Goal: Navigation & Orientation: Find specific page/section

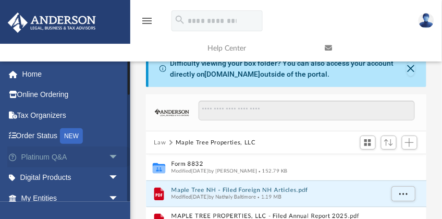
click at [111, 153] on span "arrow_drop_down" at bounding box center [119, 157] width 21 height 21
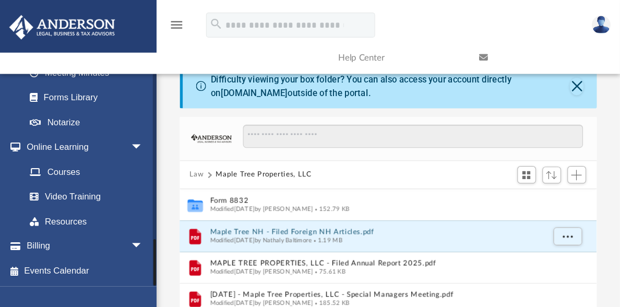
scroll to position [231, 434]
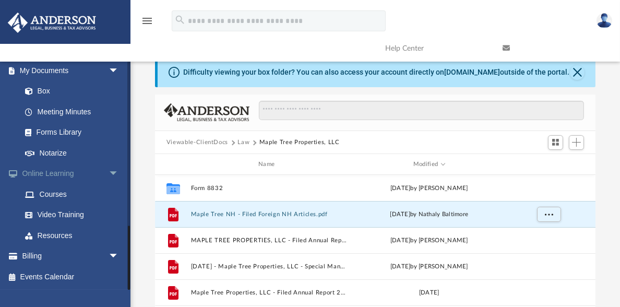
click at [54, 172] on link "Online Learning arrow_drop_down" at bounding box center [70, 173] width 127 height 21
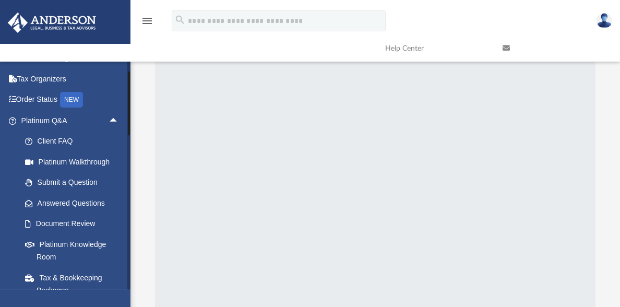
scroll to position [35, 0]
click at [109, 117] on span "arrow_drop_up" at bounding box center [119, 121] width 21 height 21
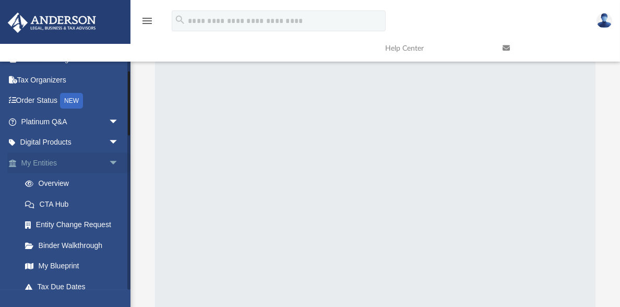
click at [109, 157] on span "arrow_drop_down" at bounding box center [119, 162] width 21 height 21
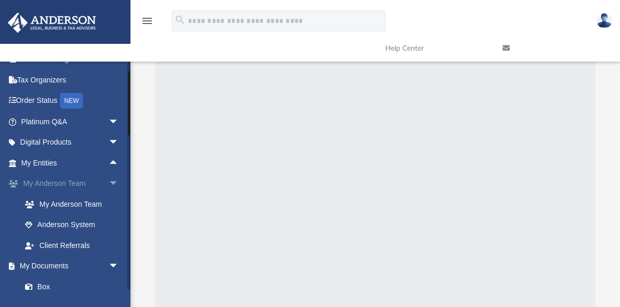
click at [109, 178] on span "arrow_drop_down" at bounding box center [119, 183] width 21 height 21
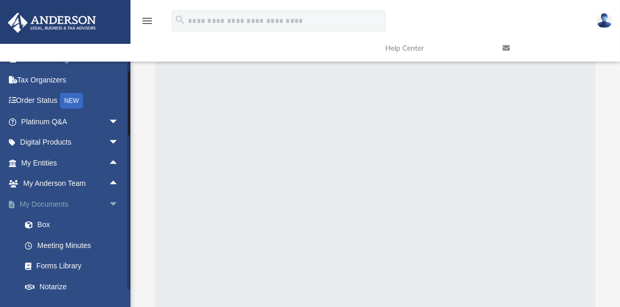
click at [109, 200] on span "arrow_drop_down" at bounding box center [119, 204] width 21 height 21
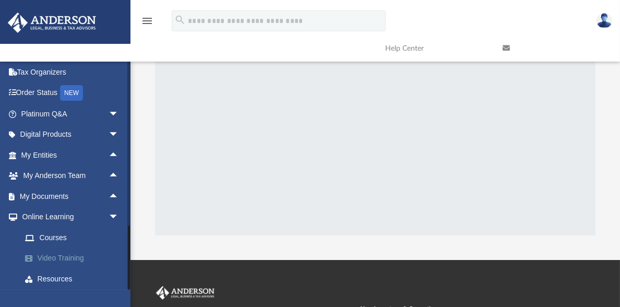
scroll to position [0, 0]
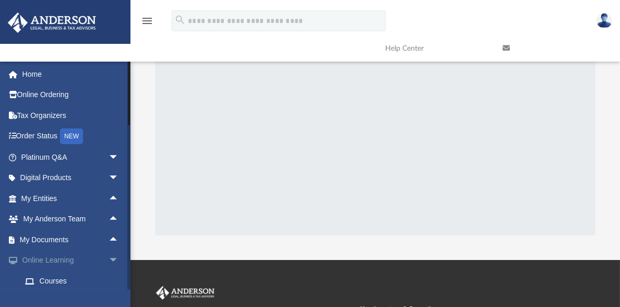
click at [109, 219] on span "arrow_drop_down" at bounding box center [119, 260] width 21 height 21
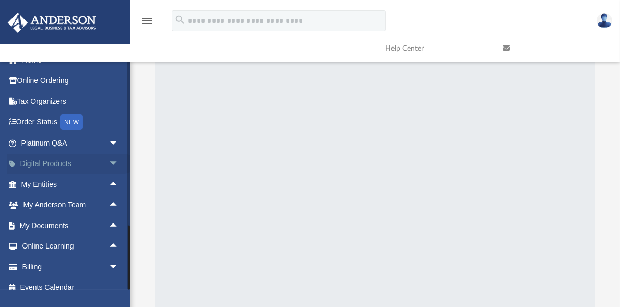
scroll to position [25, 0]
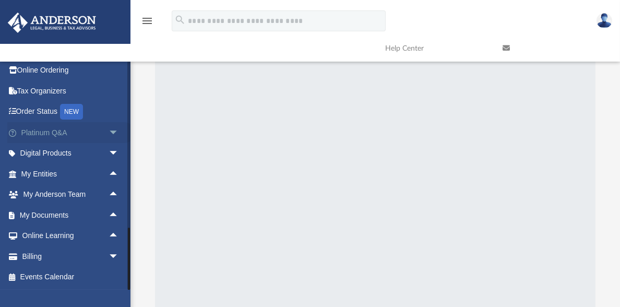
click at [109, 130] on span "arrow_drop_down" at bounding box center [119, 132] width 21 height 21
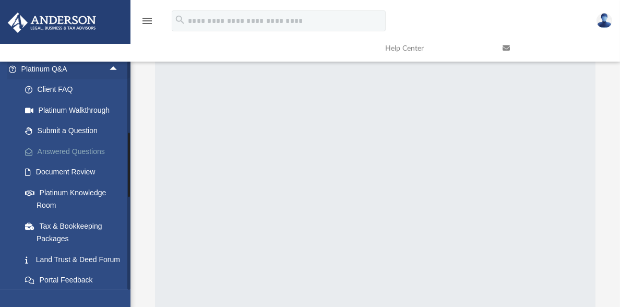
scroll to position [108, 0]
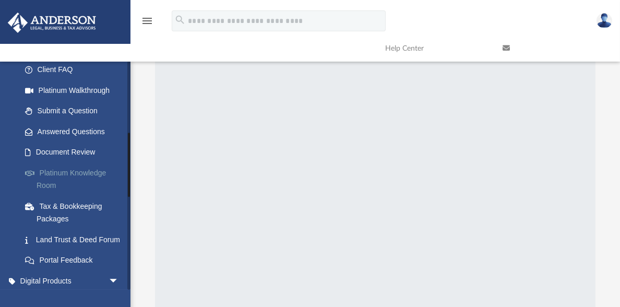
click at [64, 173] on link "Platinum Knowledge Room" at bounding box center [75, 178] width 120 height 33
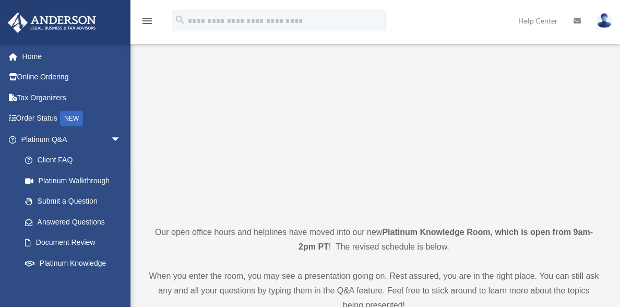
scroll to position [209, 0]
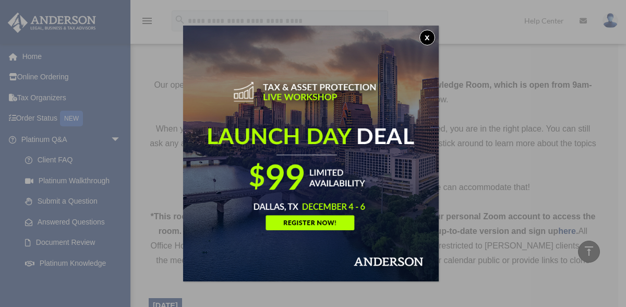
click at [428, 34] on button "x" at bounding box center [427, 38] width 16 height 16
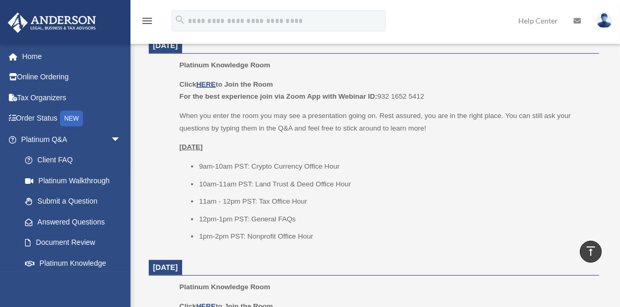
scroll to position [1169, 0]
click at [111, 136] on span "arrow_drop_down" at bounding box center [121, 139] width 21 height 21
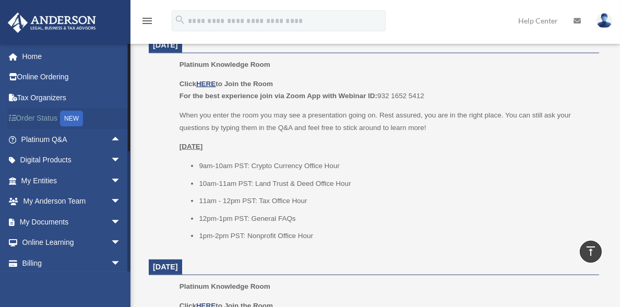
click at [51, 121] on link "Order Status NEW" at bounding box center [71, 118] width 129 height 21
